Goal: Information Seeking & Learning: Learn about a topic

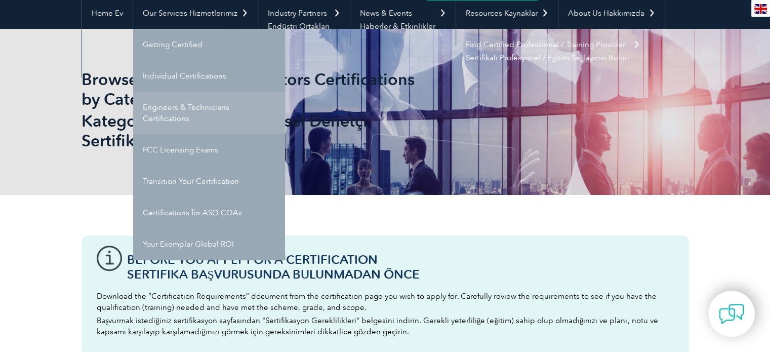
scroll to position [101, 0]
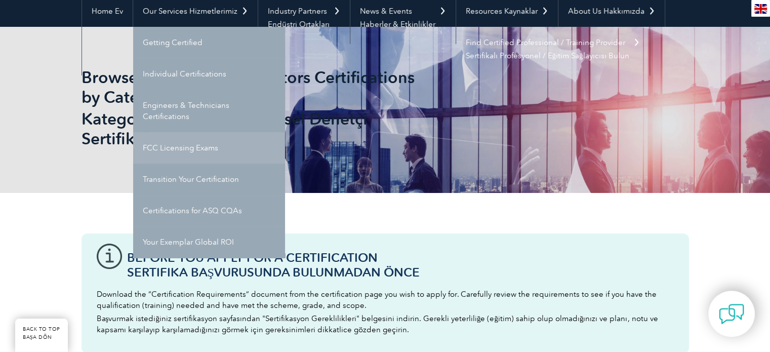
click at [192, 150] on link "FCC Licensing Exams" at bounding box center [209, 147] width 152 height 31
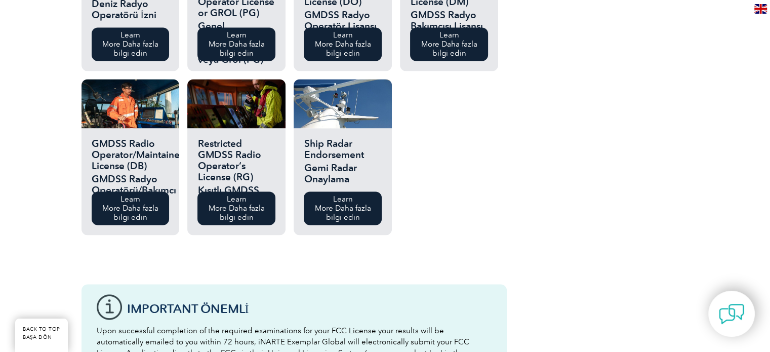
scroll to position [1924, 0]
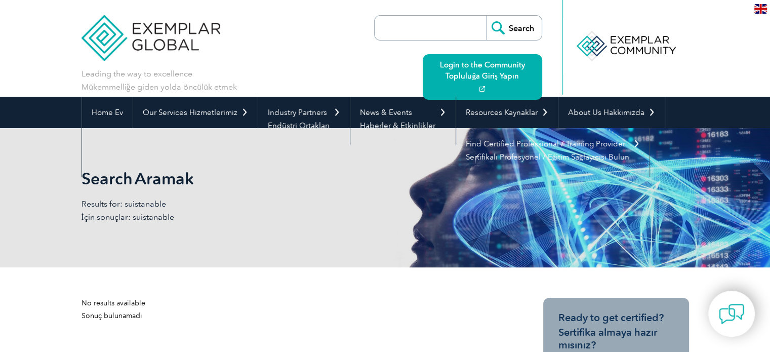
click at [426, 29] on input "search" at bounding box center [433, 28] width 106 height 24
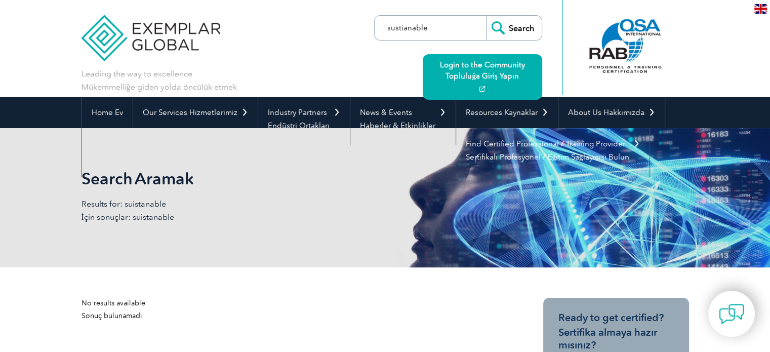
type input "sustianable"
click at [486, 16] on input "Search" at bounding box center [514, 28] width 56 height 24
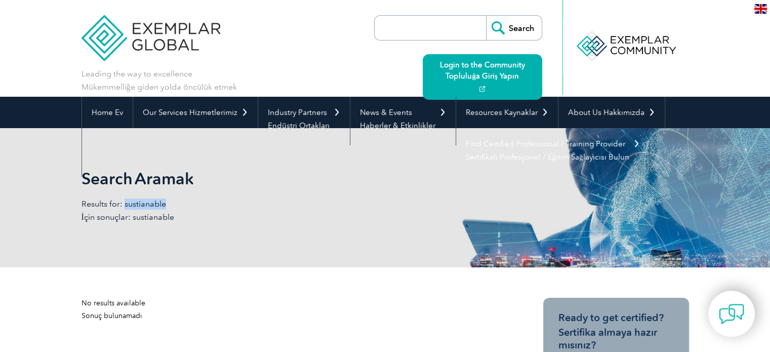
drag, startPoint x: 125, startPoint y: 202, endPoint x: 172, endPoint y: 201, distance: 47.6
click at [172, 201] on p "Results for: sustianable İçin sonuçlar: sustianable" at bounding box center [234, 211] width 304 height 24
drag, startPoint x: 146, startPoint y: 206, endPoint x: 376, endPoint y: 175, distance: 232.5
click at [377, 176] on nav "Home Ev Our Services Hizmetlerimiz Getting Certified Individual Certifications …" at bounding box center [386, 137] width 608 height 80
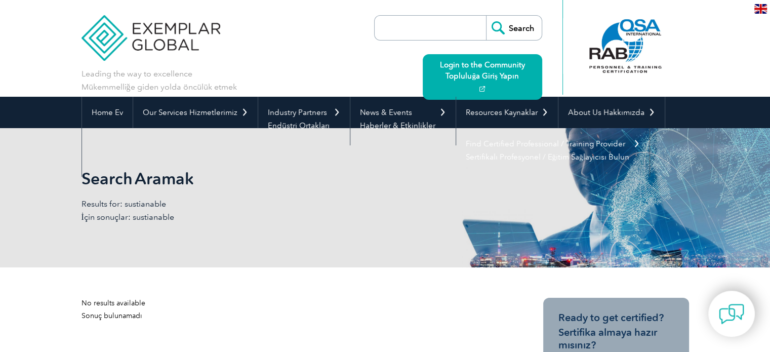
click at [385, 28] on input "search" at bounding box center [433, 28] width 106 height 24
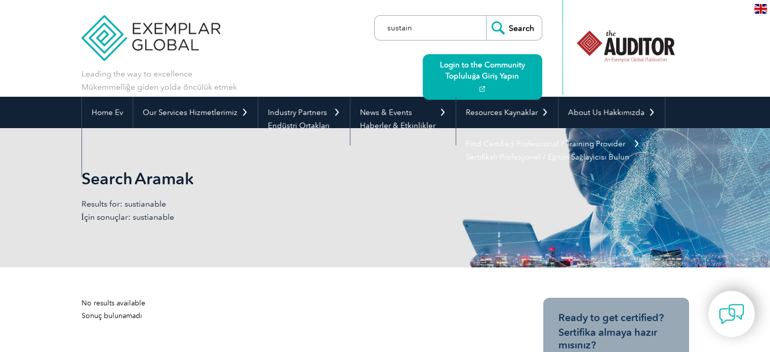
type input "sustain"
click at [486, 16] on input "Search" at bounding box center [514, 28] width 56 height 24
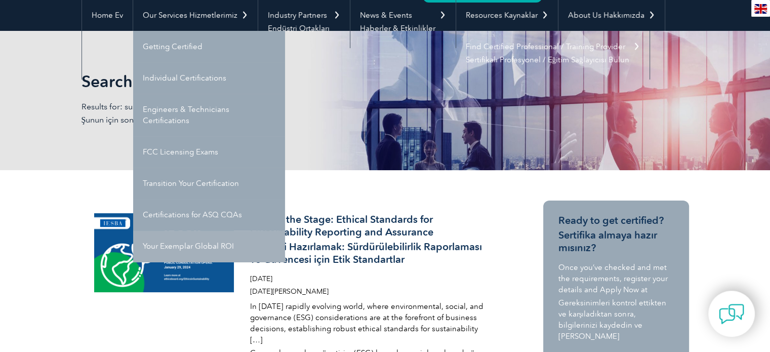
scroll to position [101, 0]
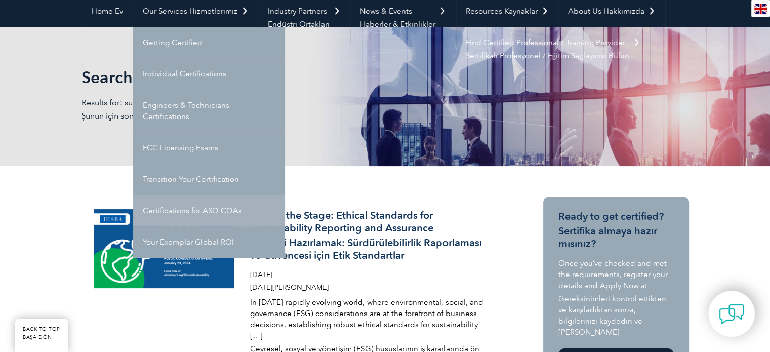
click at [180, 213] on link "Certifications for ASQ CQAs" at bounding box center [209, 210] width 152 height 31
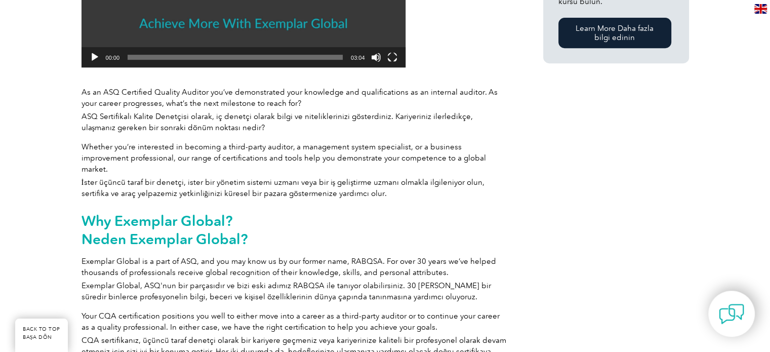
scroll to position [523, 0]
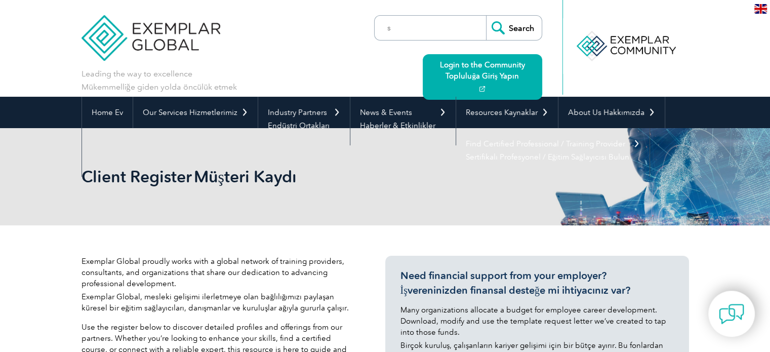
type input "suistanable"
click at [423, 35] on input "suistanable" at bounding box center [433, 28] width 106 height 24
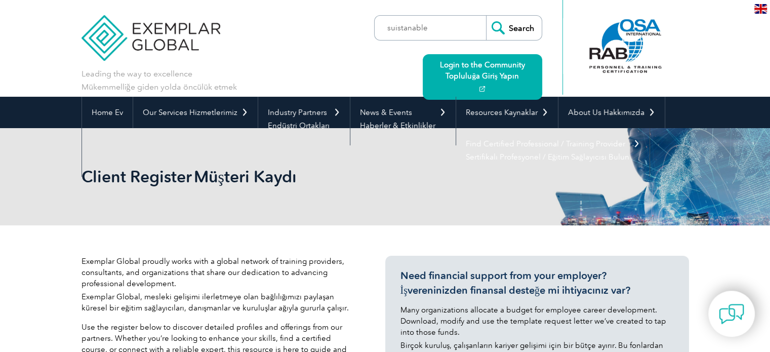
click at [520, 29] on input "Search" at bounding box center [514, 28] width 56 height 24
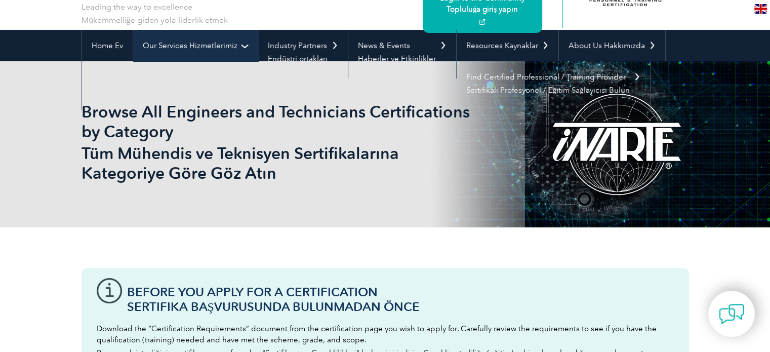
scroll to position [49, 0]
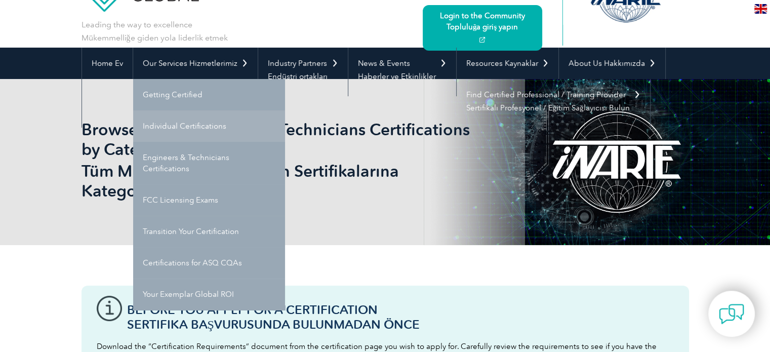
click at [184, 133] on link "Individual Certifications" at bounding box center [209, 125] width 152 height 31
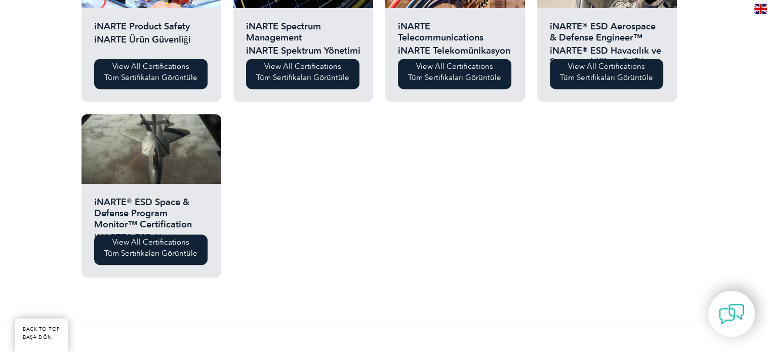
scroll to position [454, 0]
